Goal: Transaction & Acquisition: Purchase product/service

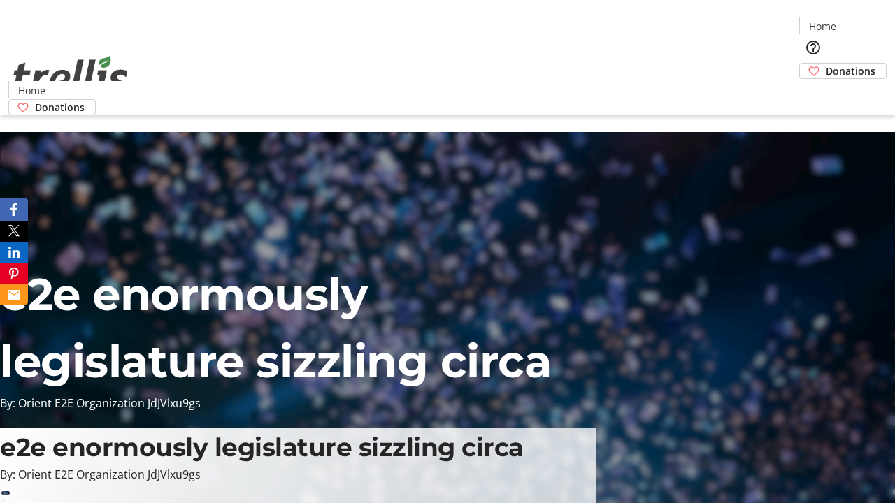
click at [826, 64] on span "Donations" at bounding box center [851, 71] width 50 height 15
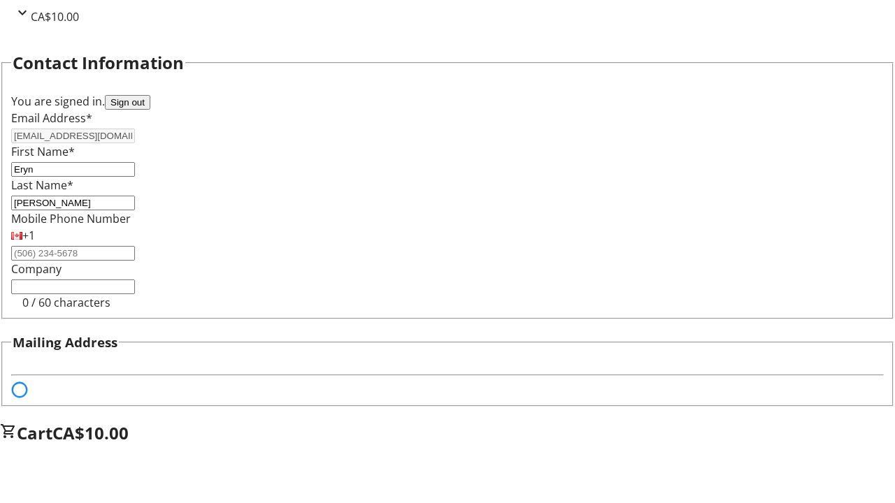
select select "BC"
select select "CA"
